Goal: Information Seeking & Learning: Learn about a topic

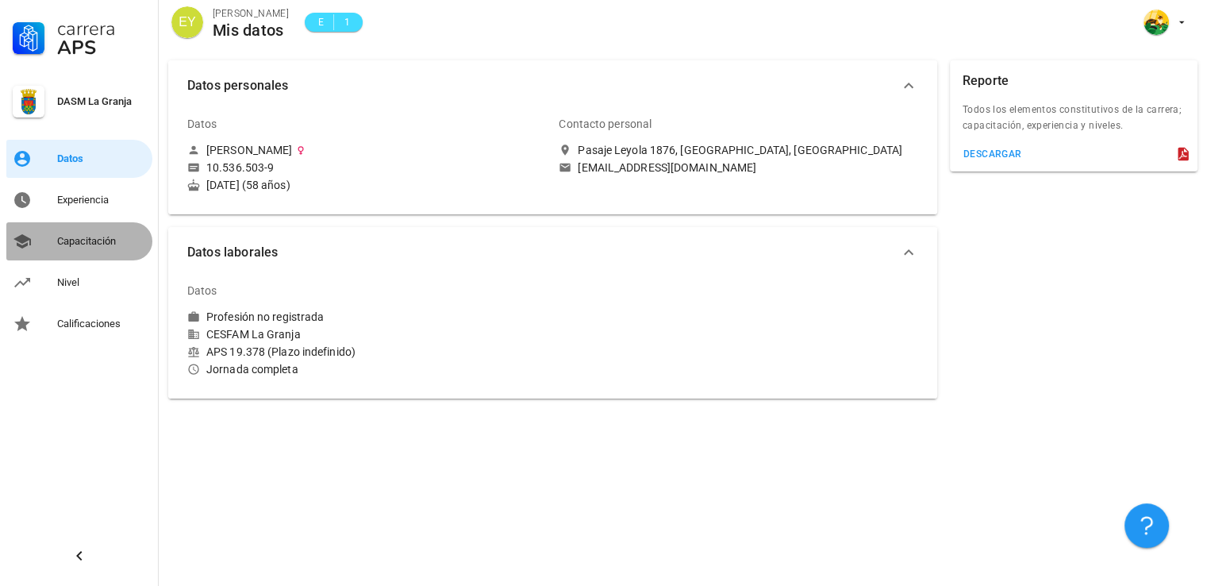
click at [117, 245] on div "Capacitación" at bounding box center [101, 241] width 89 height 13
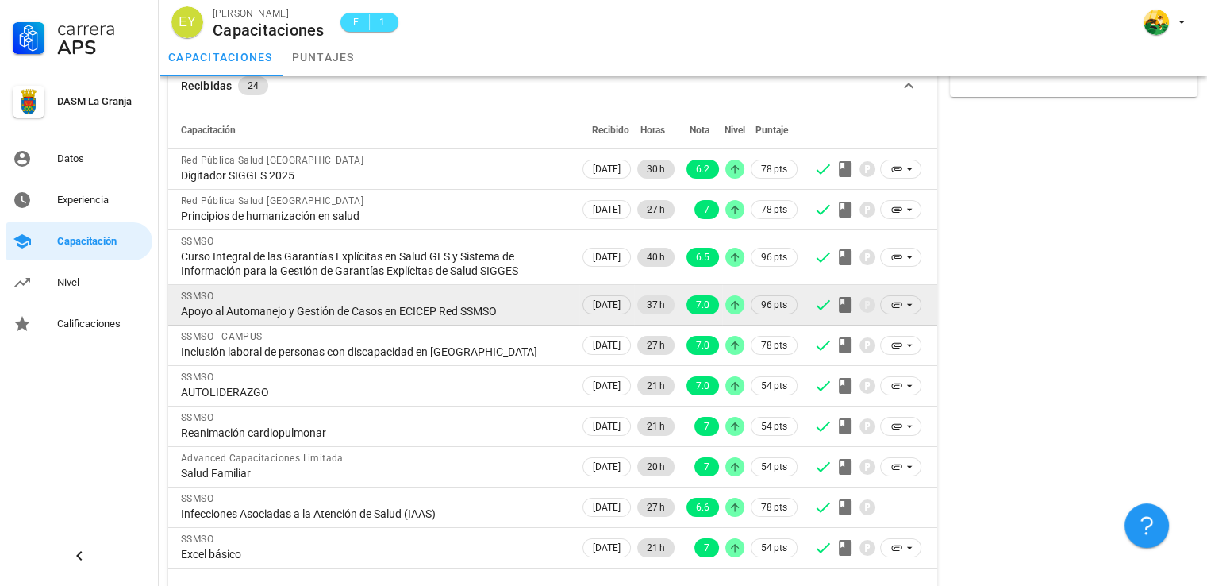
scroll to position [116, 0]
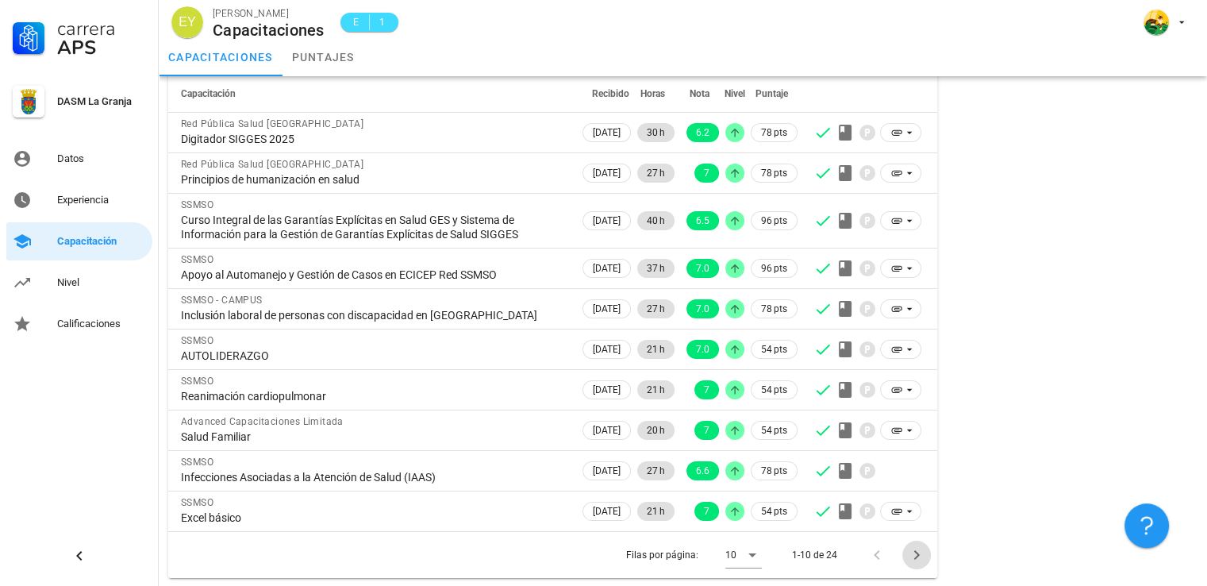
click at [918, 558] on icon "Página siguiente" at bounding box center [916, 554] width 19 height 19
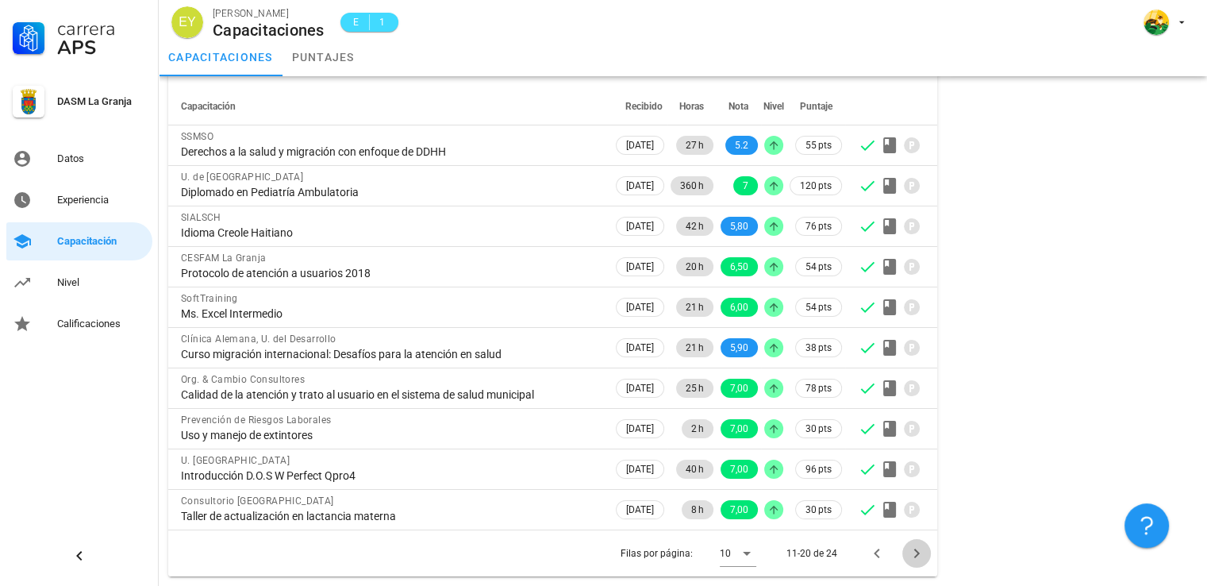
scroll to position [102, 0]
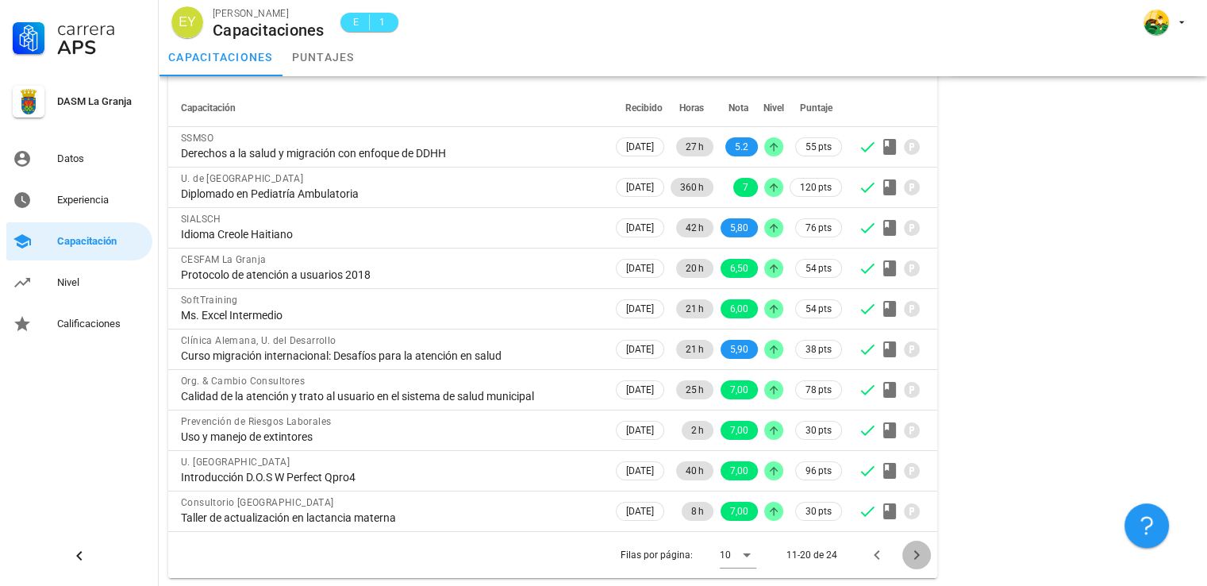
click at [915, 556] on icon "Página siguiente" at bounding box center [917, 555] width 6 height 10
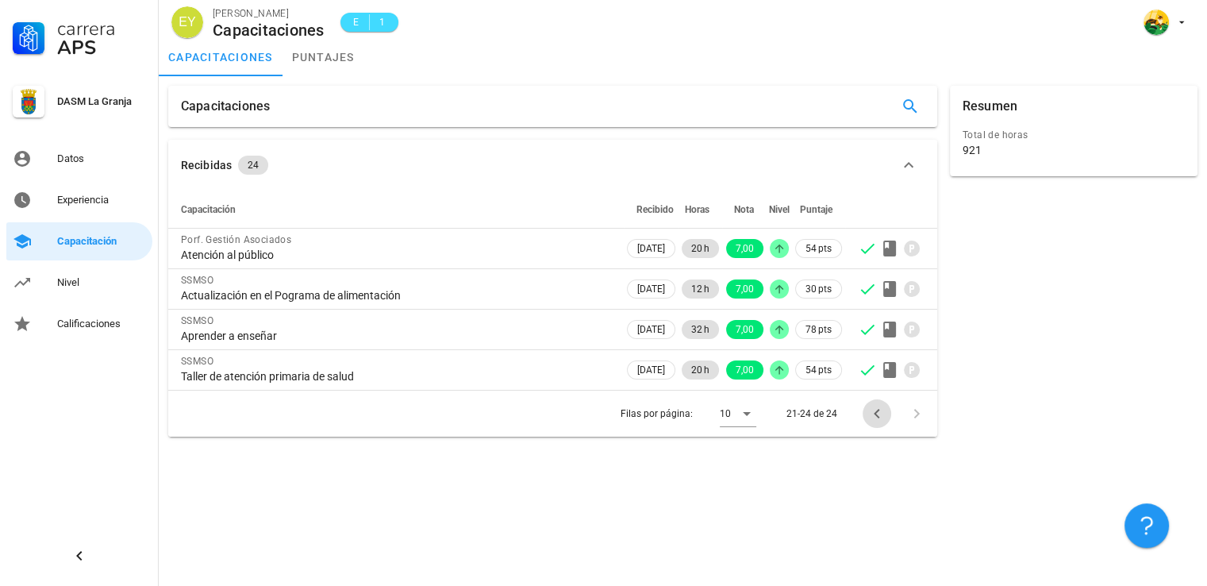
click at [876, 409] on icon "Página anterior" at bounding box center [877, 413] width 19 height 19
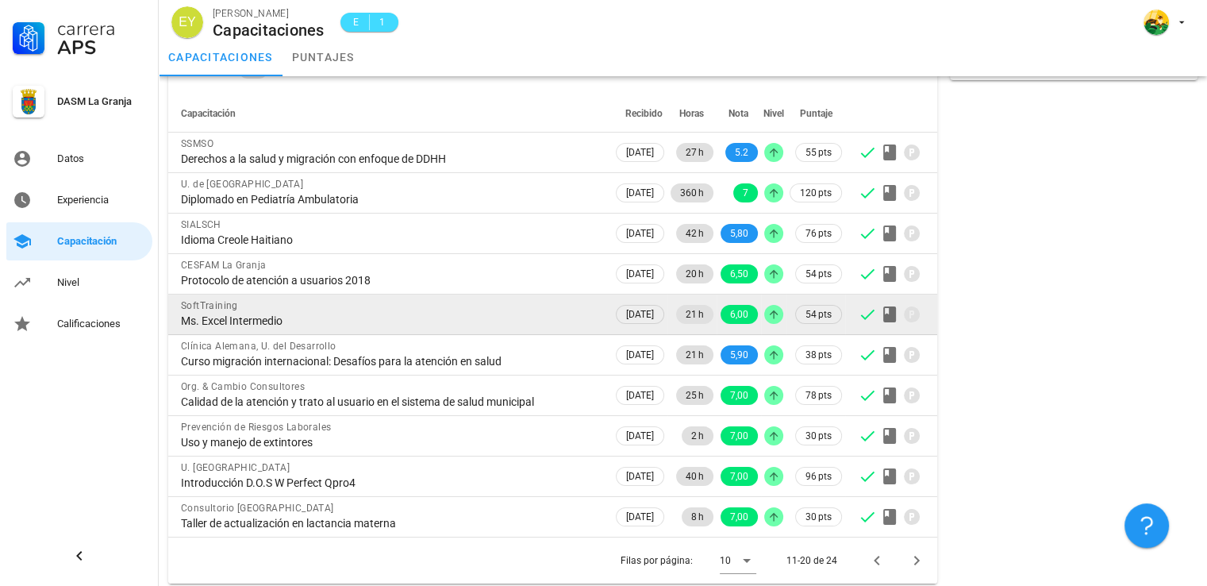
scroll to position [102, 0]
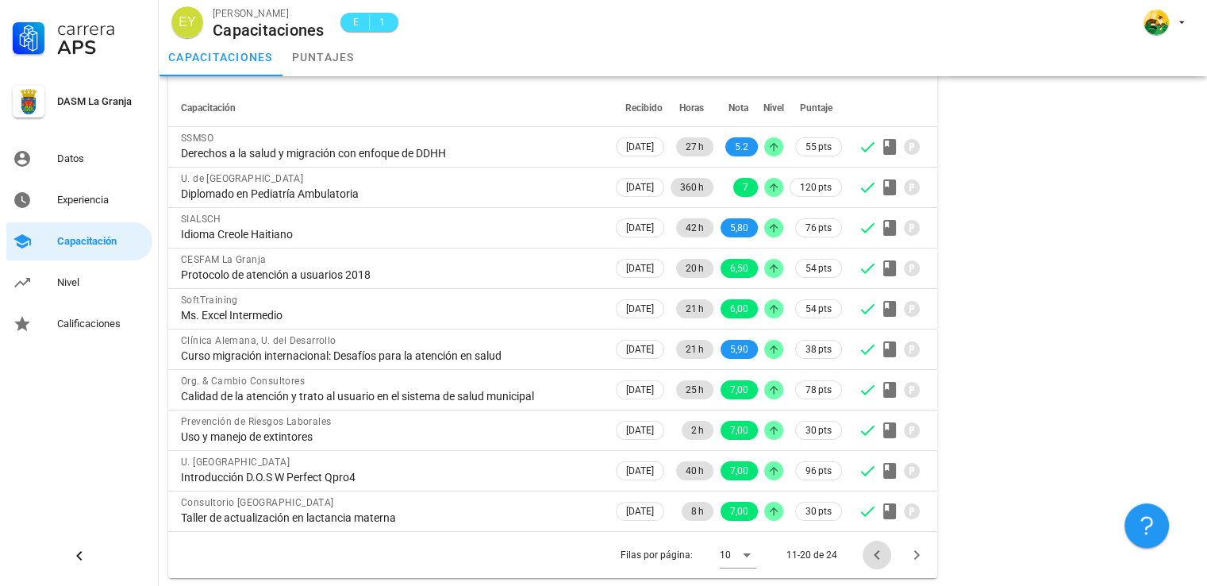
click at [880, 551] on icon "Página anterior" at bounding box center [877, 554] width 19 height 19
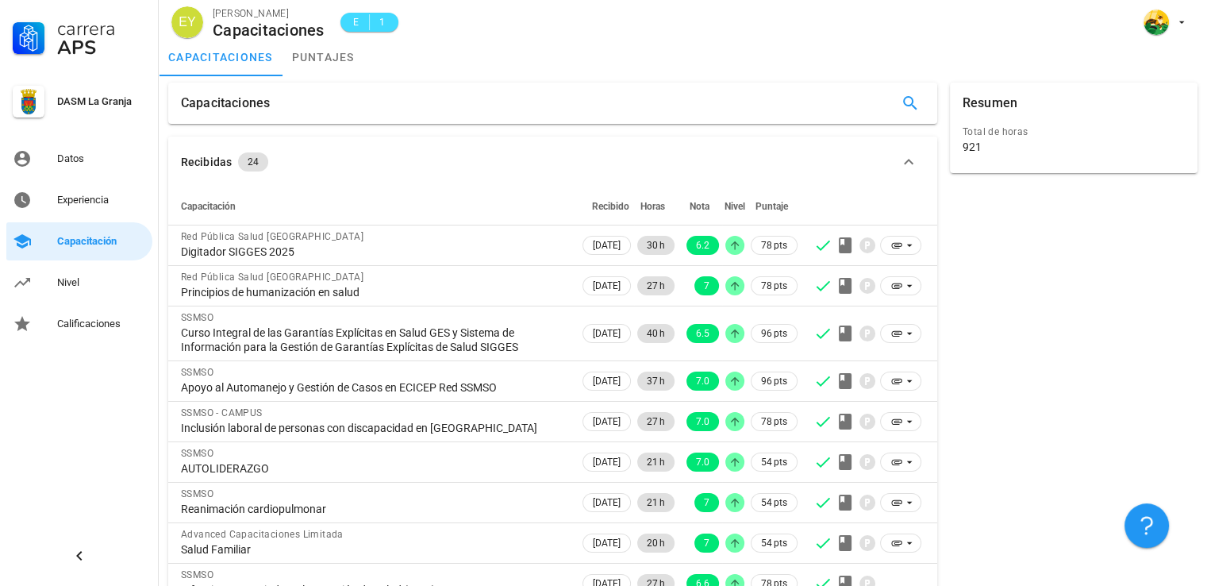
scroll to position [0, 0]
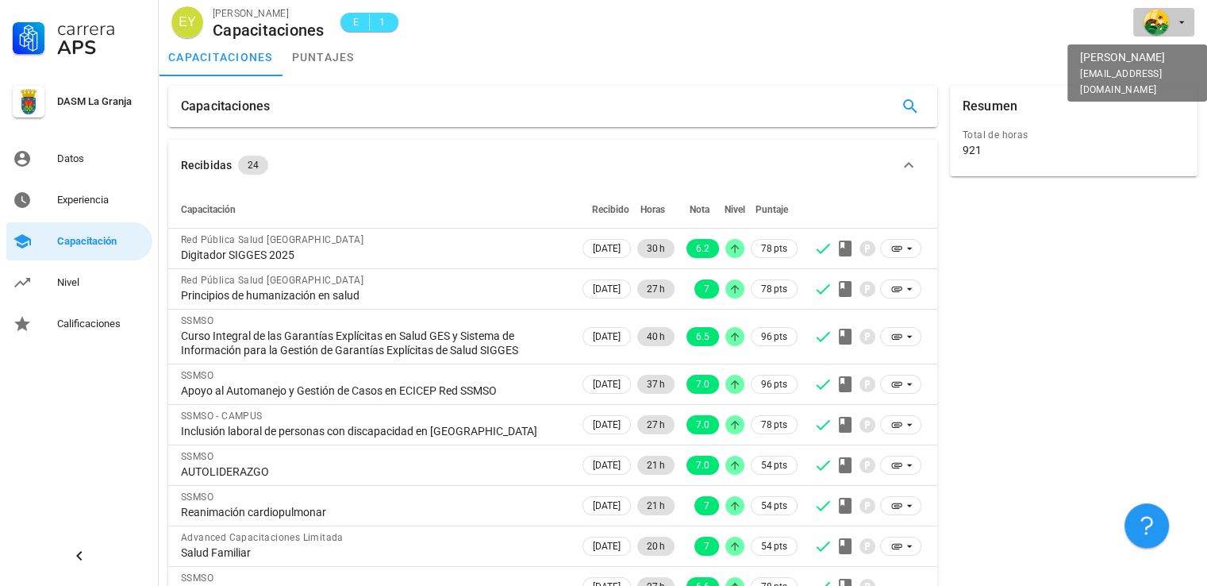
click at [1172, 22] on span "button" at bounding box center [1164, 22] width 48 height 25
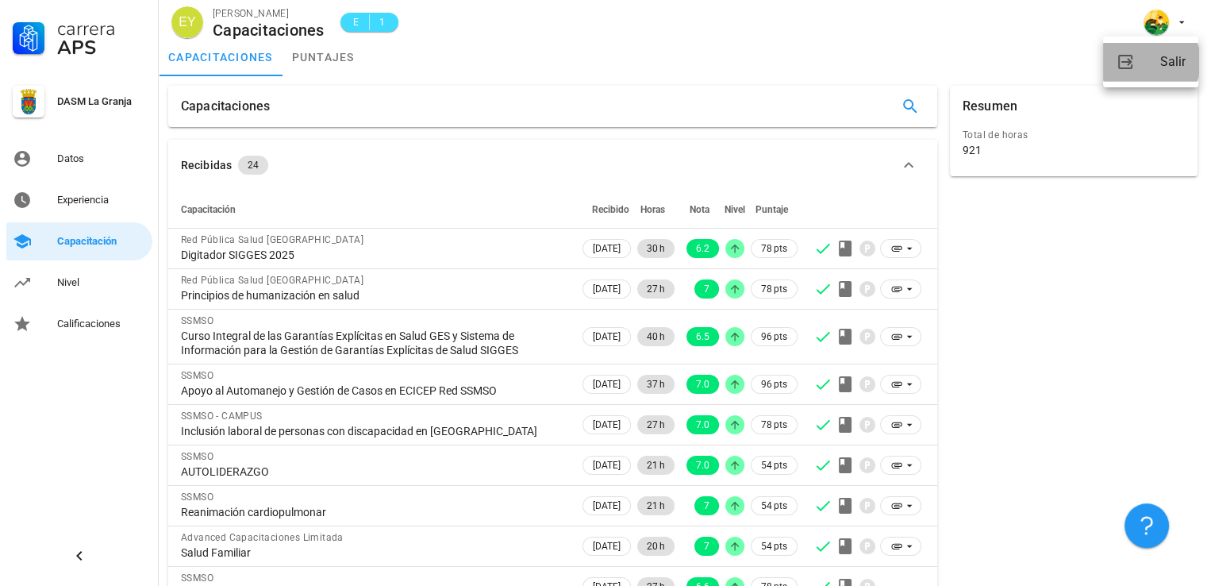
click at [1165, 59] on div "Salir" at bounding box center [1173, 62] width 25 height 32
